Goal: Transaction & Acquisition: Purchase product/service

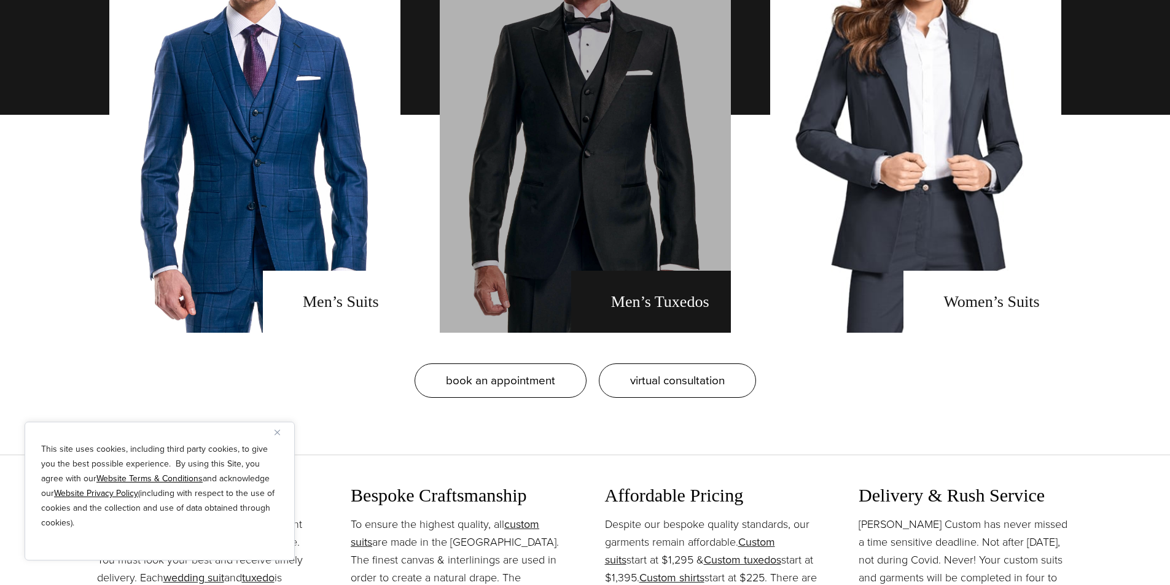
scroll to position [1105, 0]
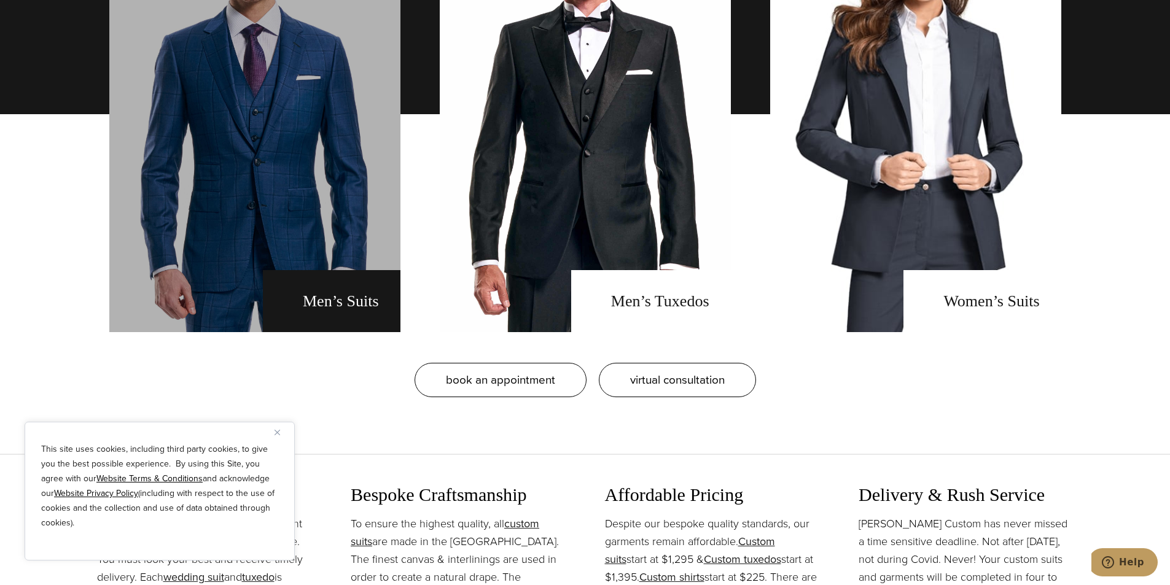
click at [348, 212] on link "men's suits" at bounding box center [254, 114] width 291 height 436
